Goal: Navigation & Orientation: Find specific page/section

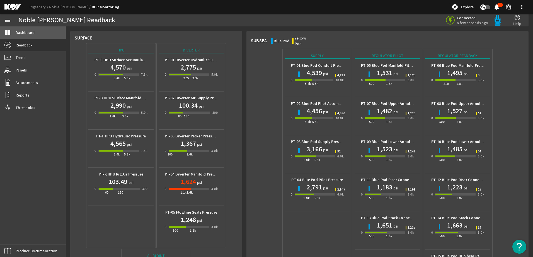
click at [21, 35] on link "dashboard Dashboard" at bounding box center [33, 32] width 66 height 12
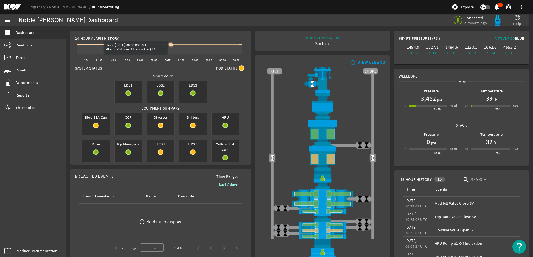
click at [171, 47] on icon at bounding box center [170, 44] width 3 height 3
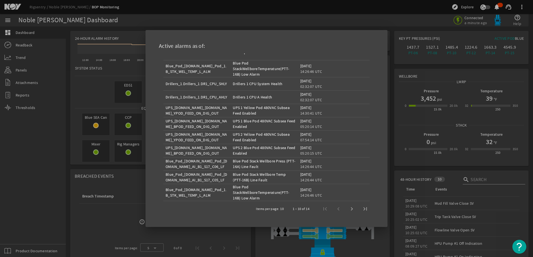
scroll to position [28, 0]
click at [350, 208] on span "Next page" at bounding box center [351, 207] width 13 height 13
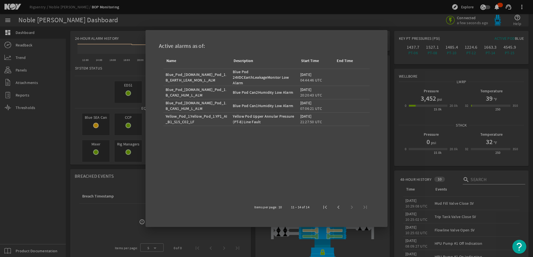
click at [113, 212] on div at bounding box center [266, 128] width 533 height 257
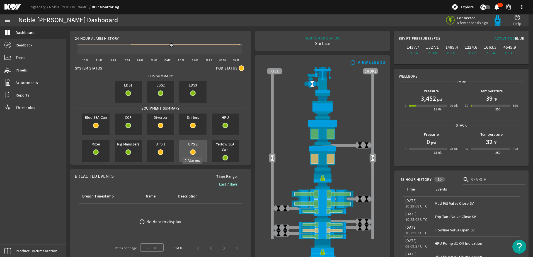
click at [193, 150] on rigsentry-circle-icon at bounding box center [192, 153] width 27 height 6
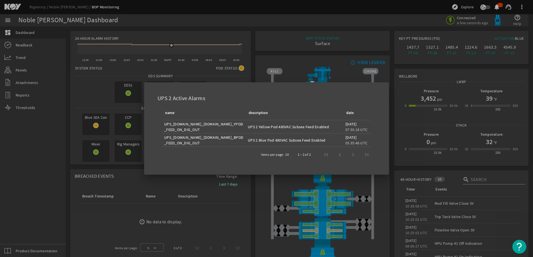
drag, startPoint x: 295, startPoint y: 127, endPoint x: 330, endPoint y: 130, distance: 35.5
click at [330, 130] on td "UPS 2 Yellow Pod 480VAC Subsea Feed Enabled" at bounding box center [293, 126] width 97 height 13
drag, startPoint x: 330, startPoint y: 130, endPoint x: 325, endPoint y: 142, distance: 13.6
click at [325, 142] on div "UPS 2 Blue Pod 480VAC Subsea Feed Enabled" at bounding box center [294, 141] width 93 height 6
click at [129, 171] on div at bounding box center [266, 128] width 533 height 257
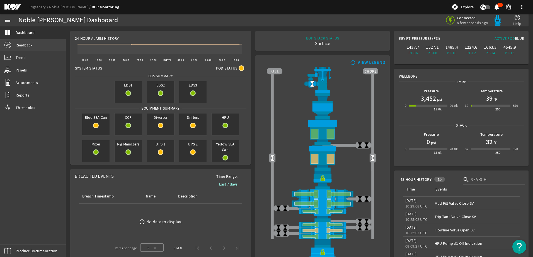
click at [22, 51] on link "Readback" at bounding box center [33, 45] width 66 height 12
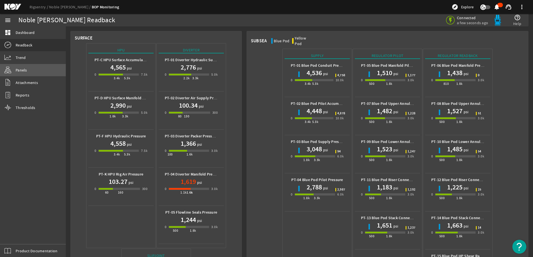
click at [22, 68] on span "Panels" at bounding box center [21, 70] width 11 height 6
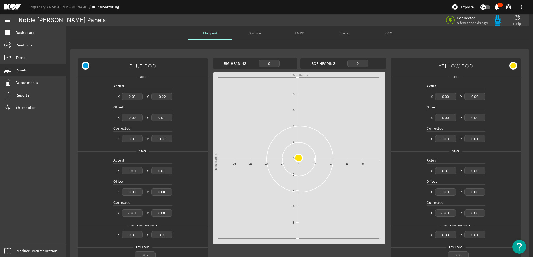
click at [249, 36] on span "Surface" at bounding box center [254, 32] width 12 height 13
